Goal: Task Accomplishment & Management: Complete application form

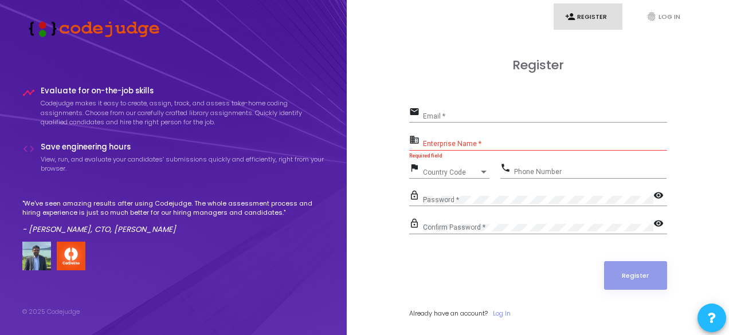
click at [473, 112] on div "Email *" at bounding box center [545, 114] width 244 height 18
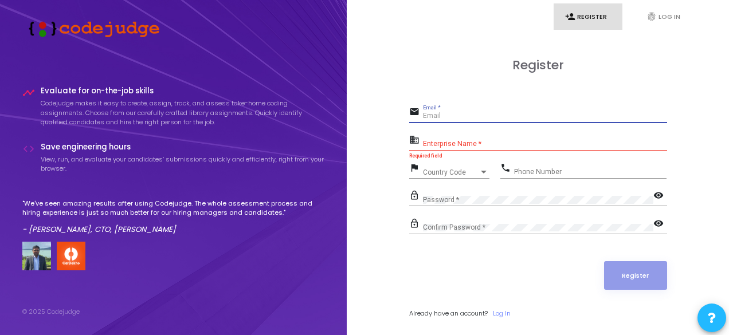
click at [446, 114] on input "Email *" at bounding box center [545, 116] width 244 height 8
type input "[EMAIL_ADDRESS][DOMAIN_NAME]"
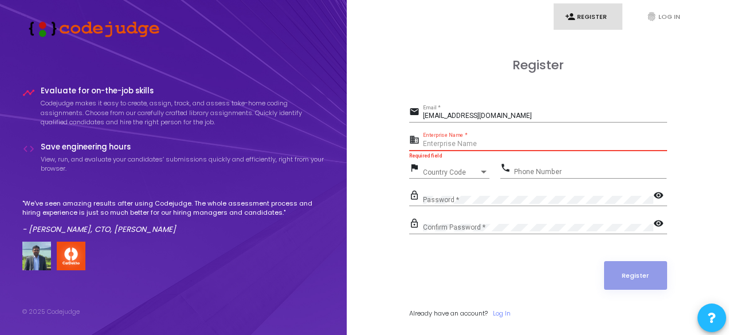
click at [474, 144] on input "Enterprise Name *" at bounding box center [545, 144] width 244 height 8
type input "Payoneer"
click at [452, 175] on span "Country Code" at bounding box center [451, 172] width 56 height 7
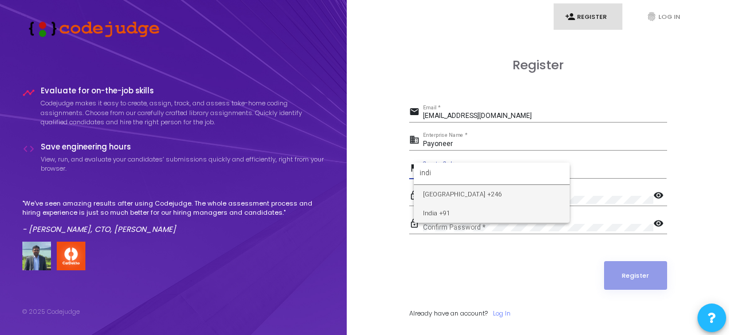
type input "indi"
click at [454, 205] on span "India +91" at bounding box center [492, 213] width 138 height 19
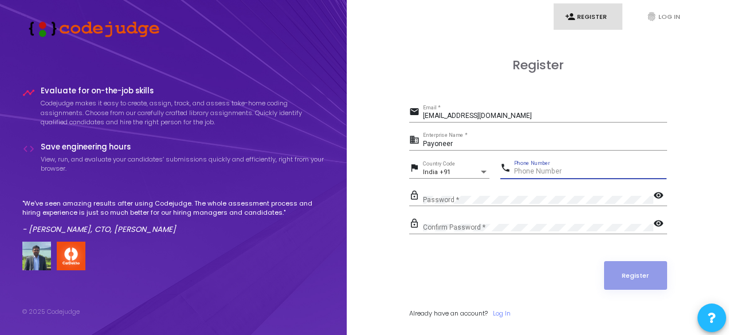
click at [549, 170] on input "Phone Number" at bounding box center [590, 172] width 153 height 8
type input "9413725657"
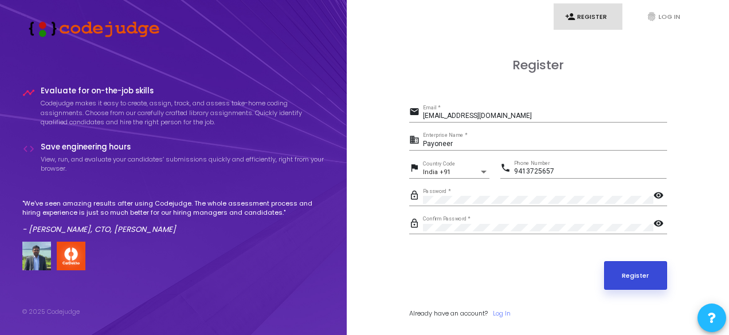
click at [641, 268] on button "Register" at bounding box center [635, 275] width 63 height 29
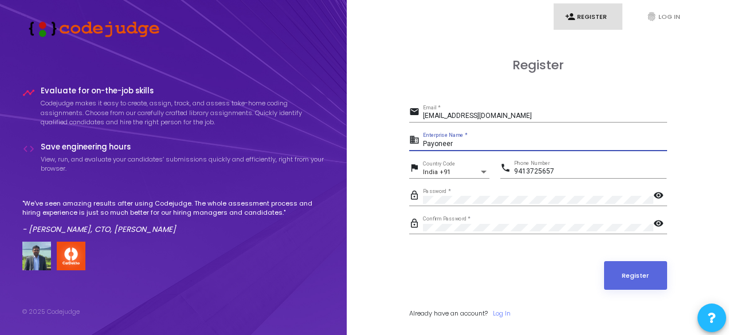
click at [534, 146] on input "Payoneer" at bounding box center [545, 144] width 244 height 8
type input "P"
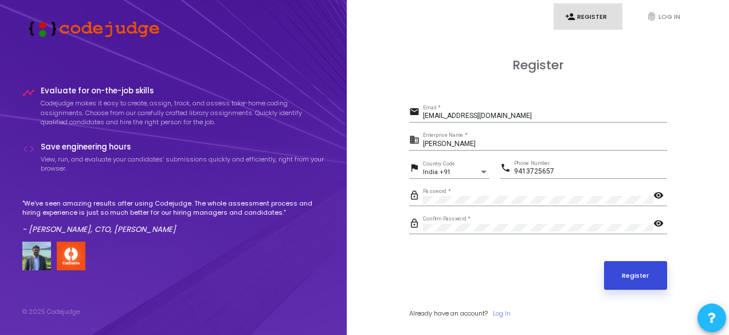
click at [625, 270] on button "Register" at bounding box center [635, 275] width 63 height 29
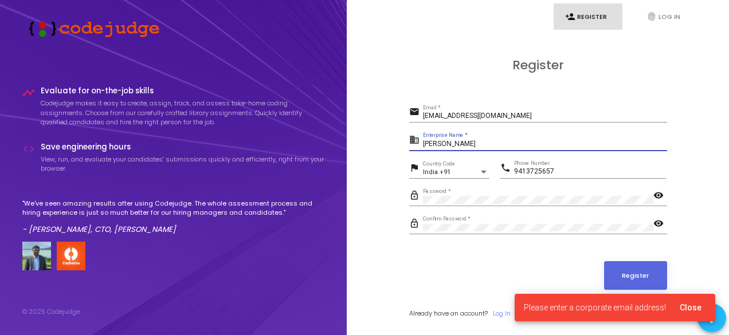
click at [505, 145] on input "[PERSON_NAME]" at bounding box center [545, 144] width 244 height 8
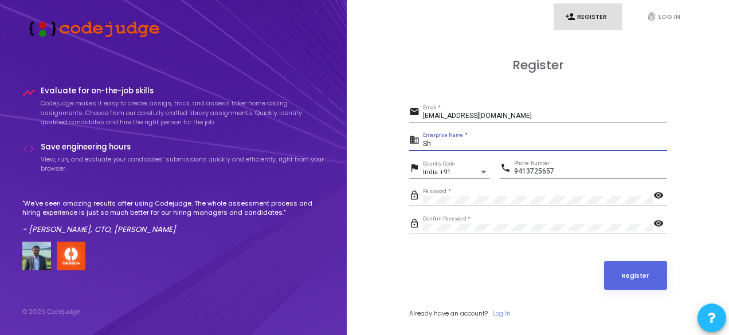
type input "S"
type input "Payoneer"
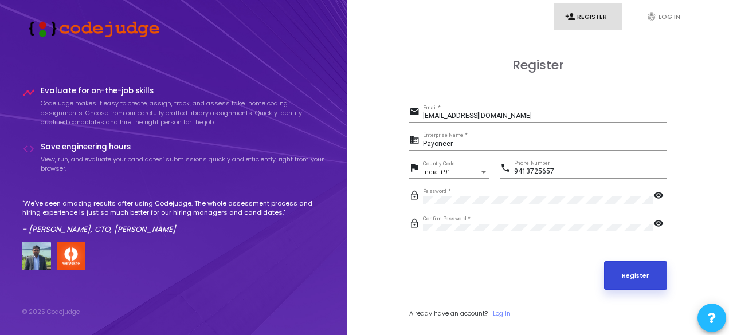
click at [621, 267] on button "Register" at bounding box center [635, 275] width 63 height 29
